Goal: Find specific page/section

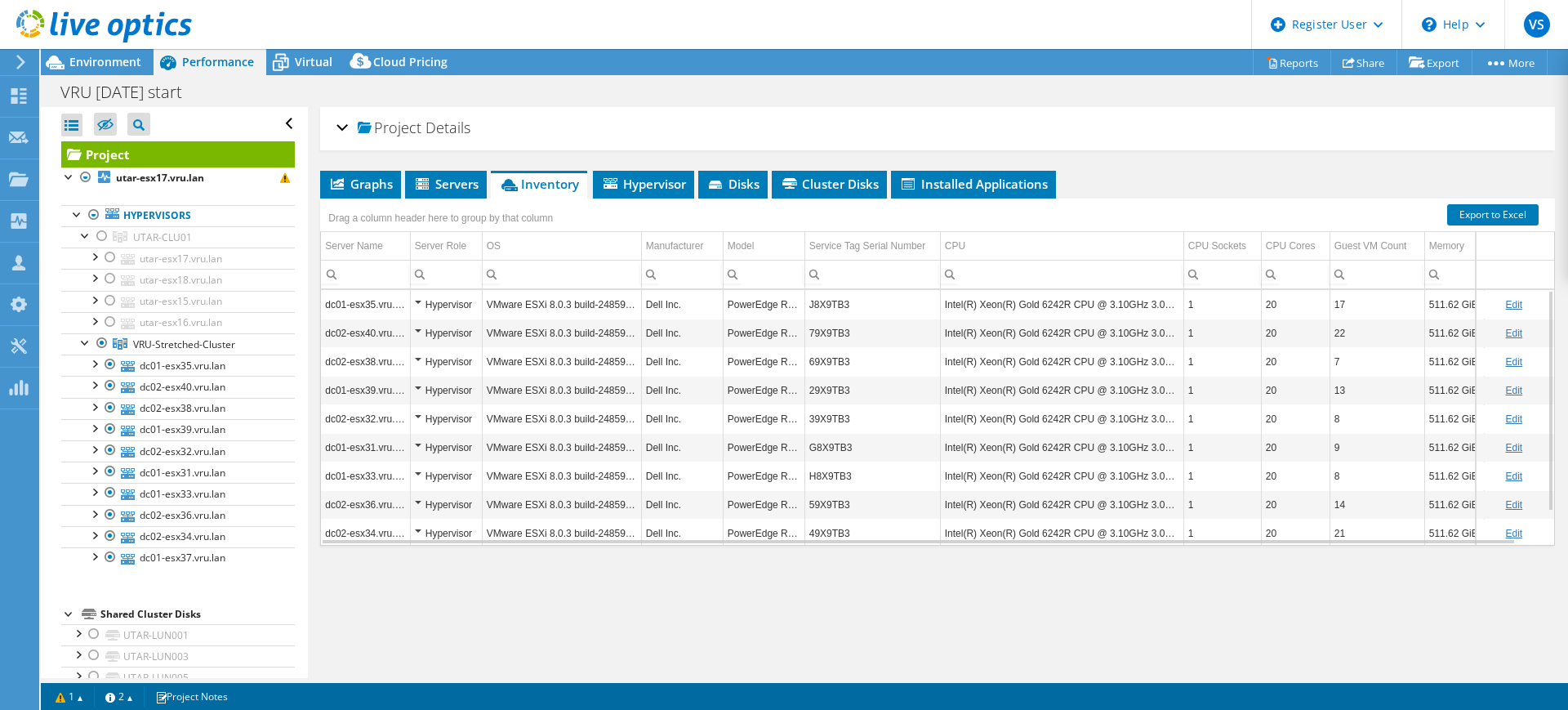
select select "USD"
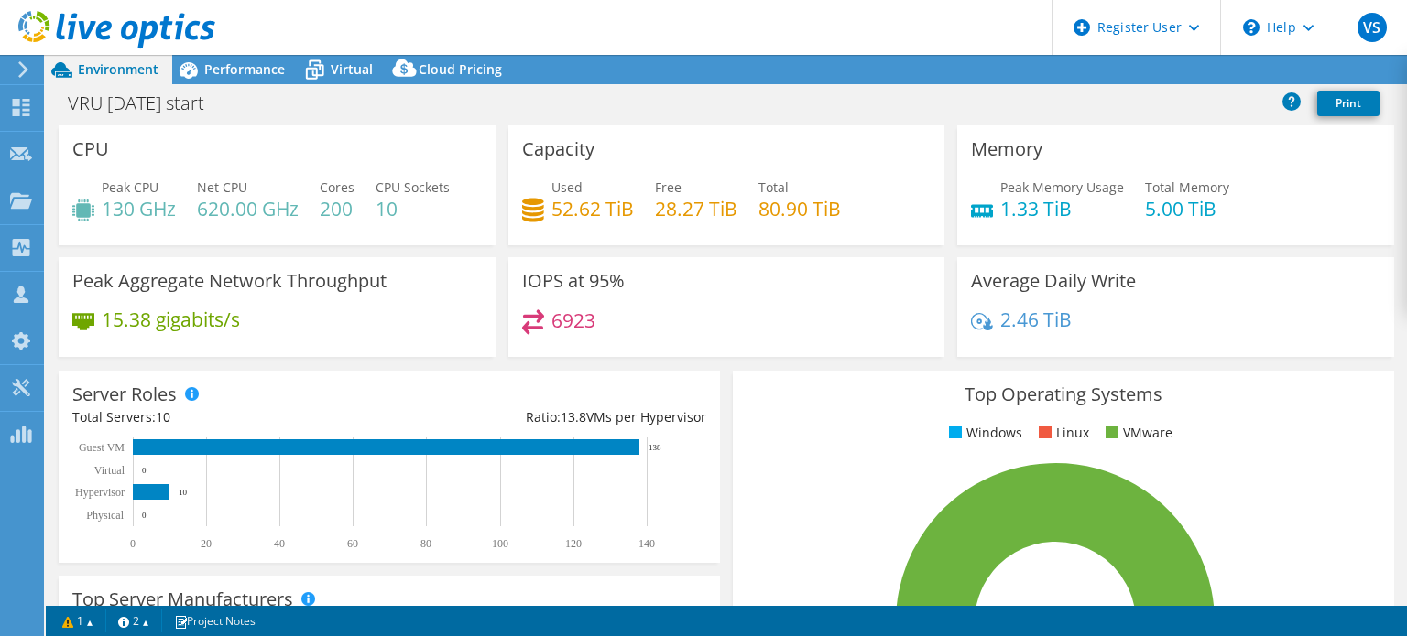
select select "EUFrankfurt"
select select "USD"
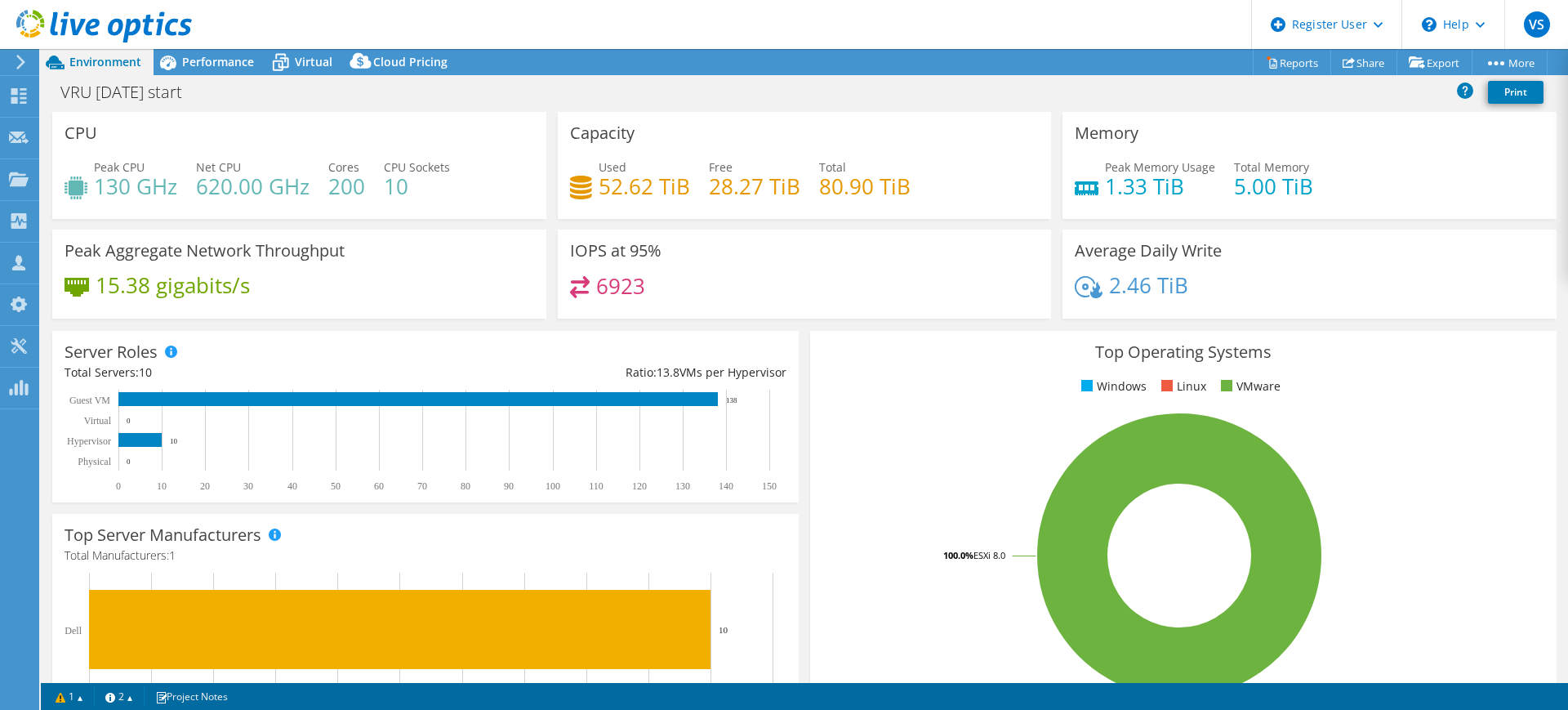
click at [143, 21] on use at bounding box center [103, 26] width 176 height 33
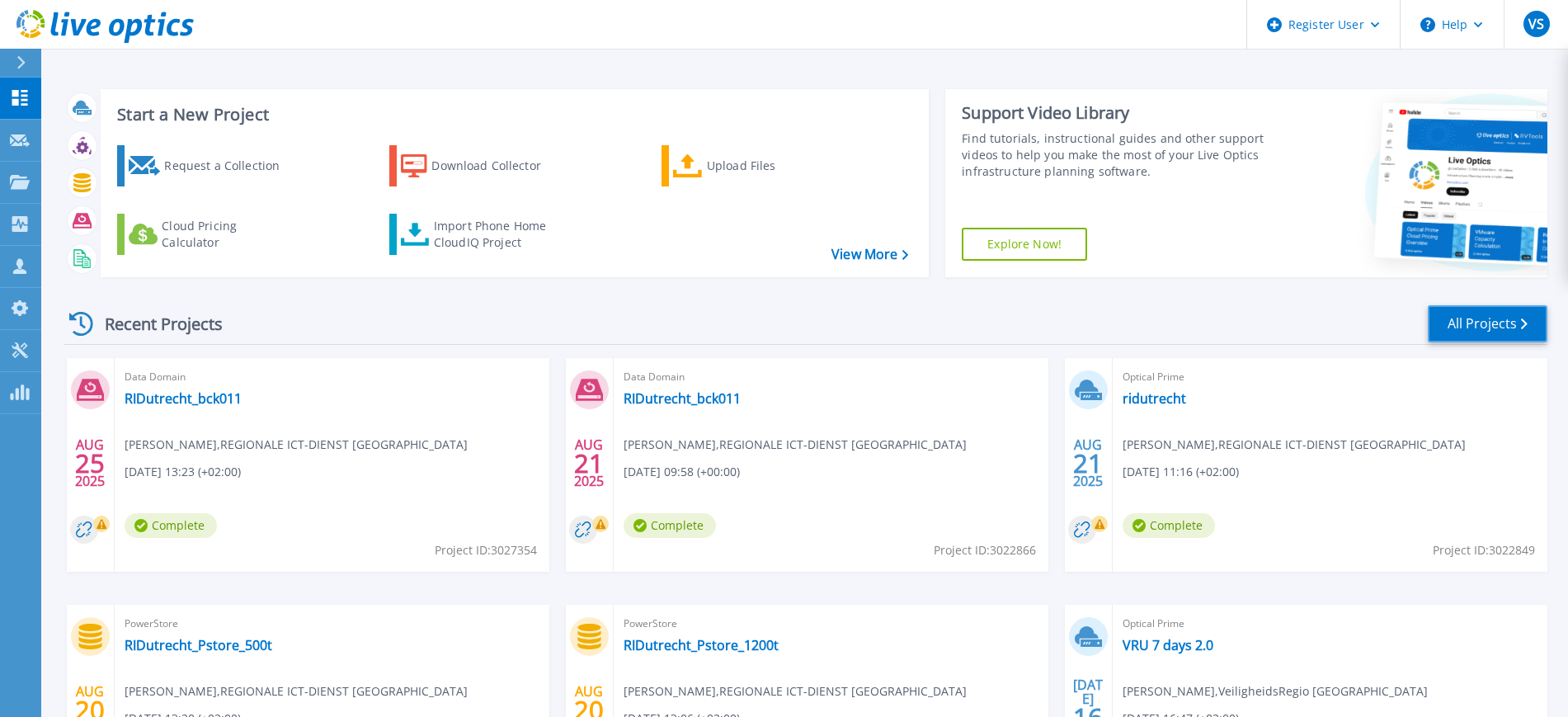
click at [1459, 317] on link "All Projects" at bounding box center [1487, 323] width 120 height 37
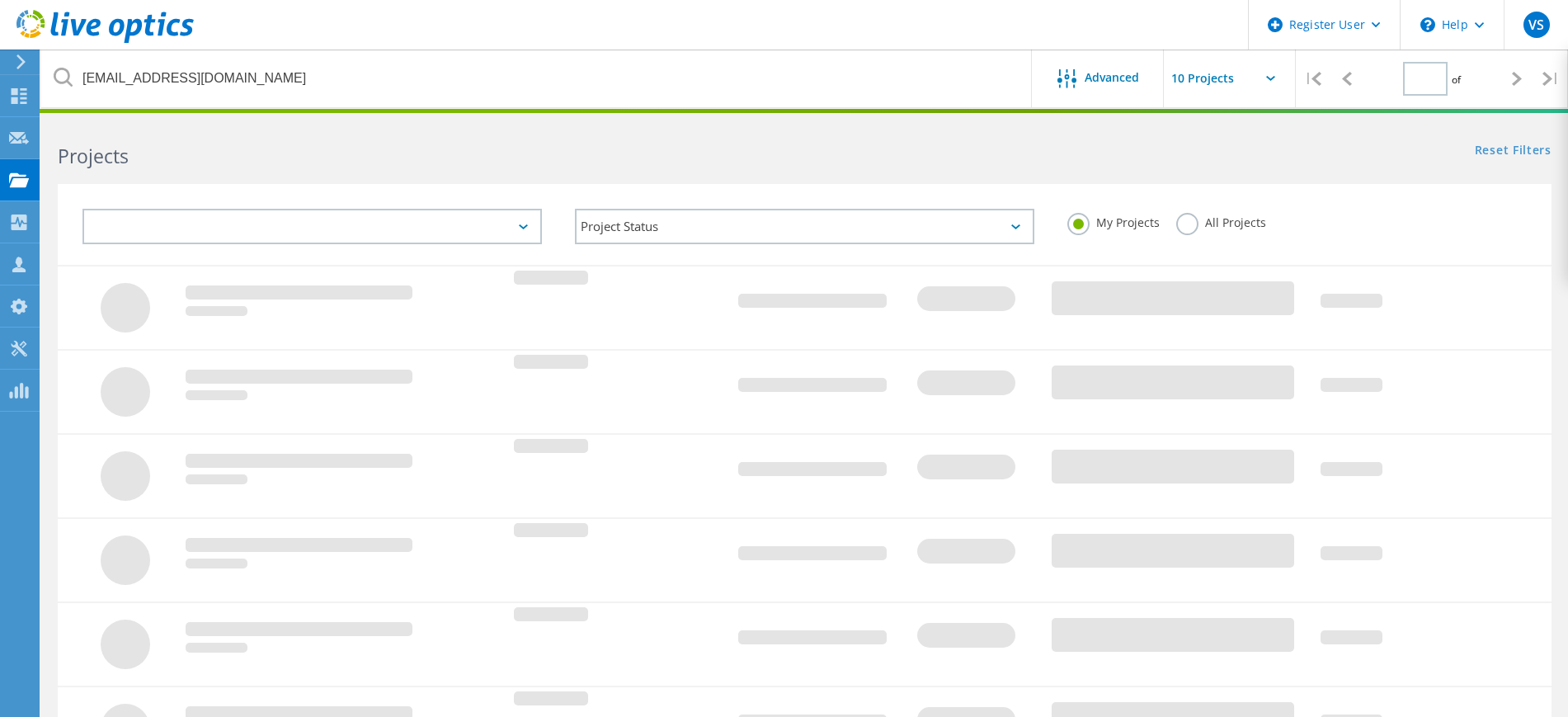
type input "1"
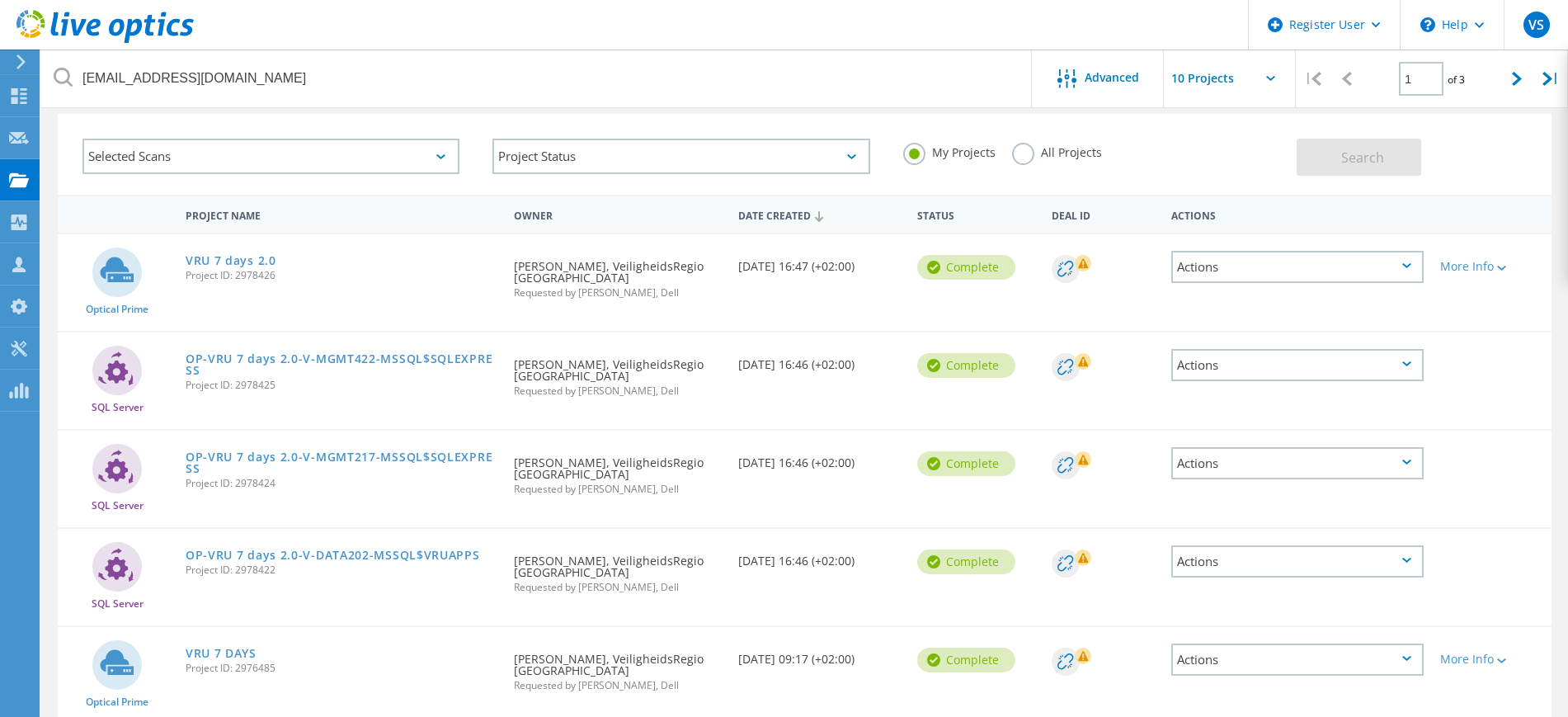
scroll to position [103, 0]
